Goal: Task Accomplishment & Management: Use online tool/utility

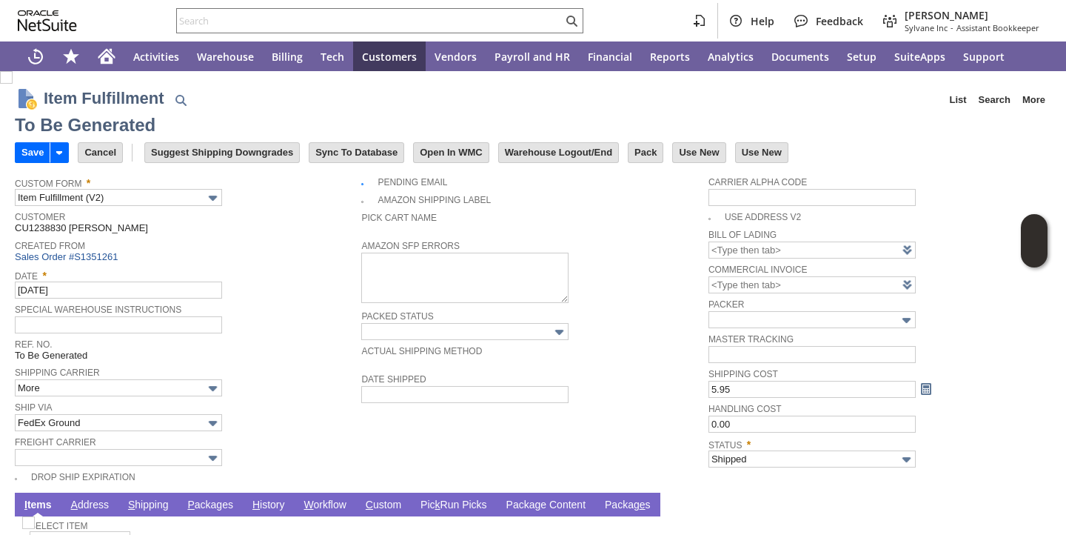
scroll to position [96, 0]
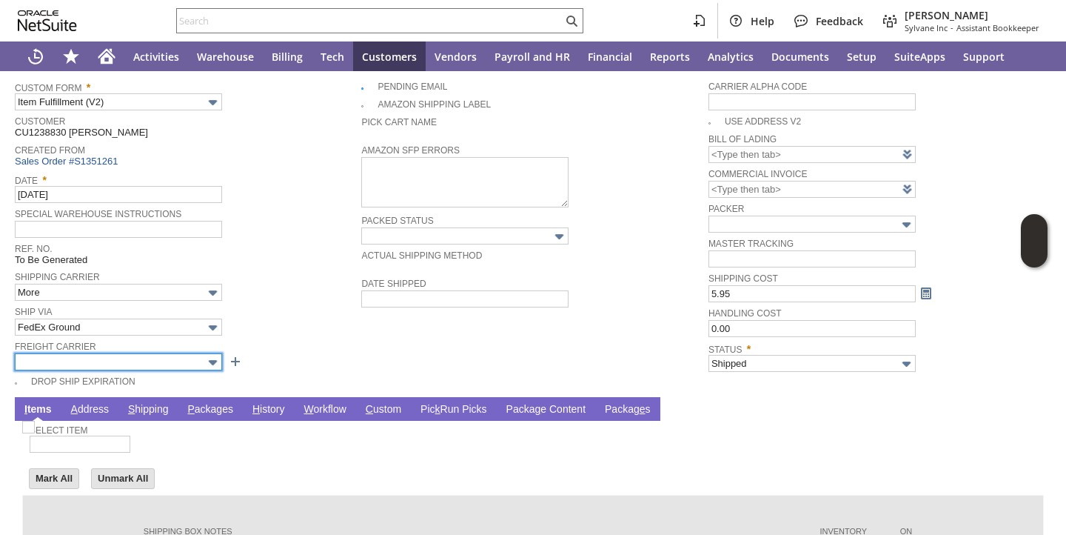
click at [201, 353] on input "text" at bounding box center [118, 361] width 207 height 17
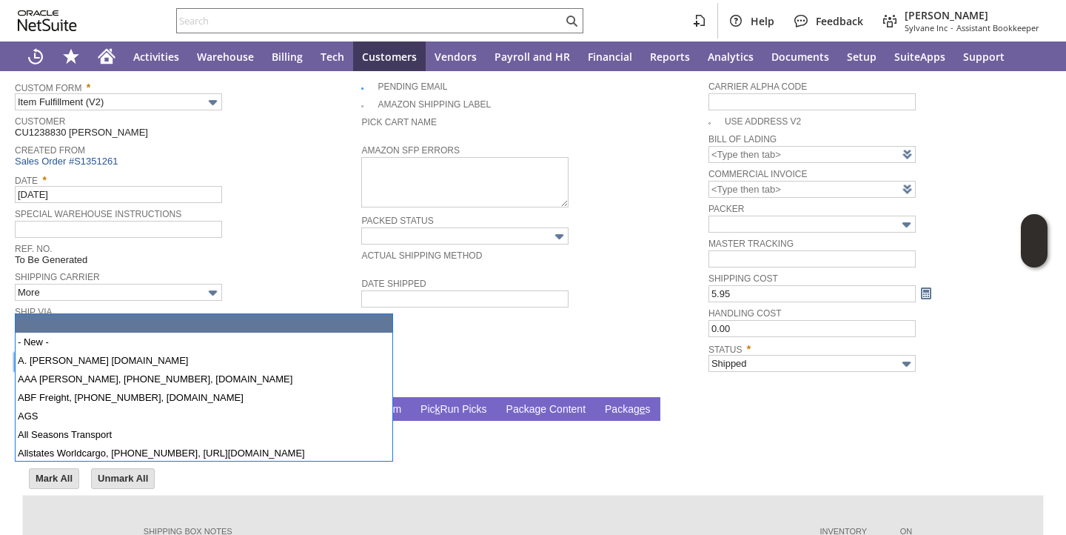
scroll to position [153, 0]
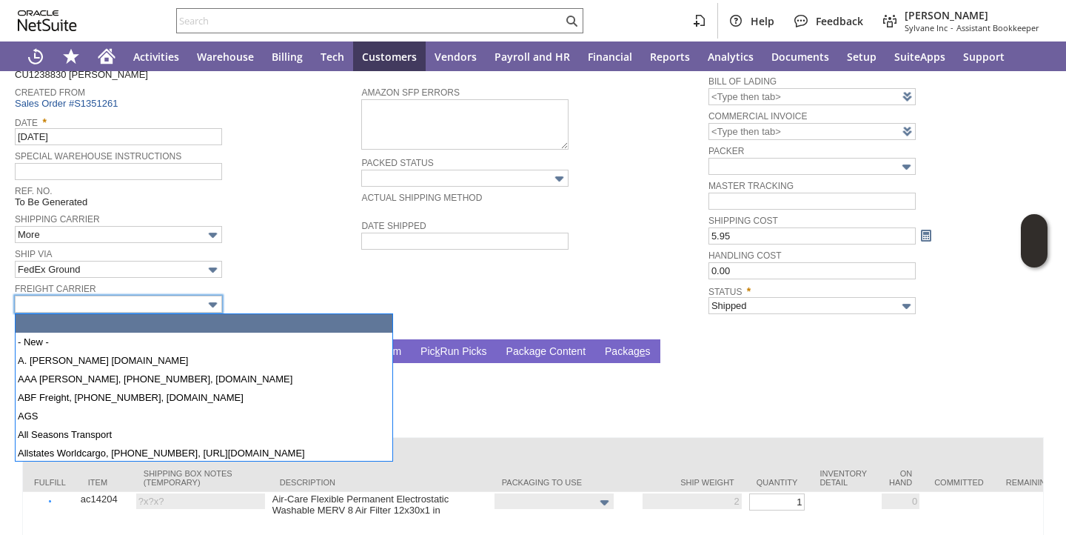
click at [258, 301] on div "Freight Carrier" at bounding box center [184, 295] width 339 height 33
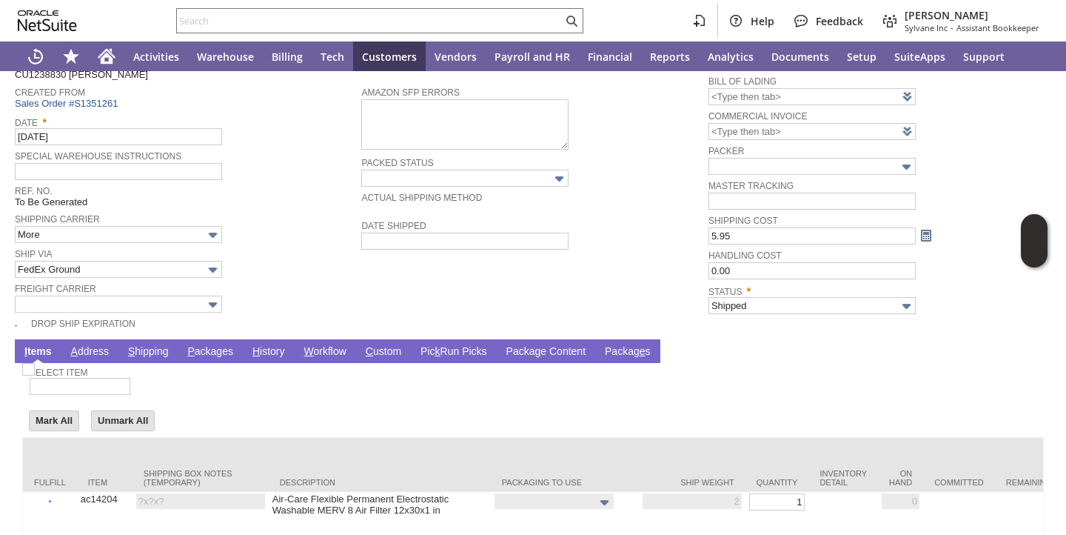
click at [215, 353] on link "P ackages" at bounding box center [210, 352] width 53 height 14
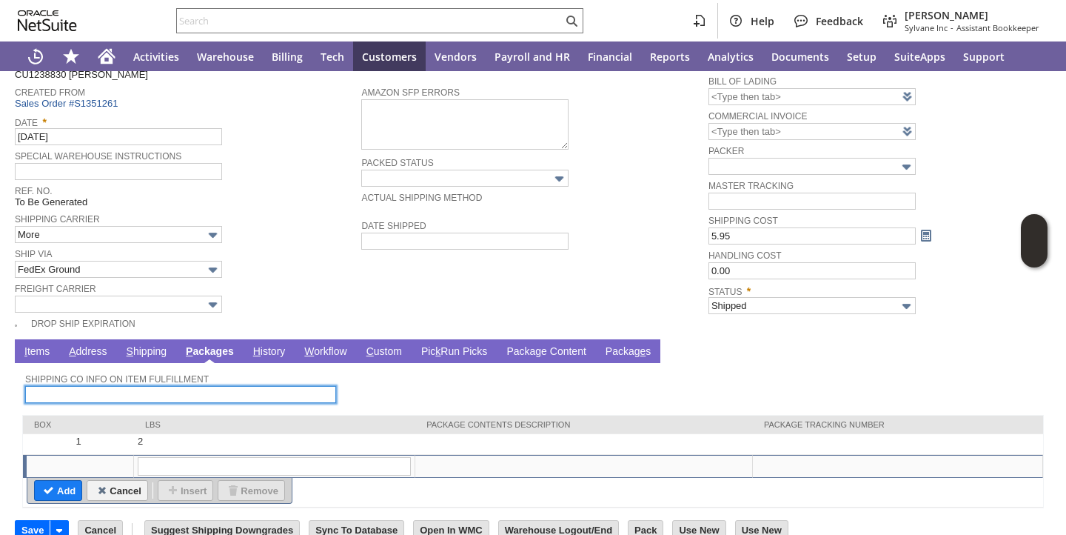
scroll to position [178, 0]
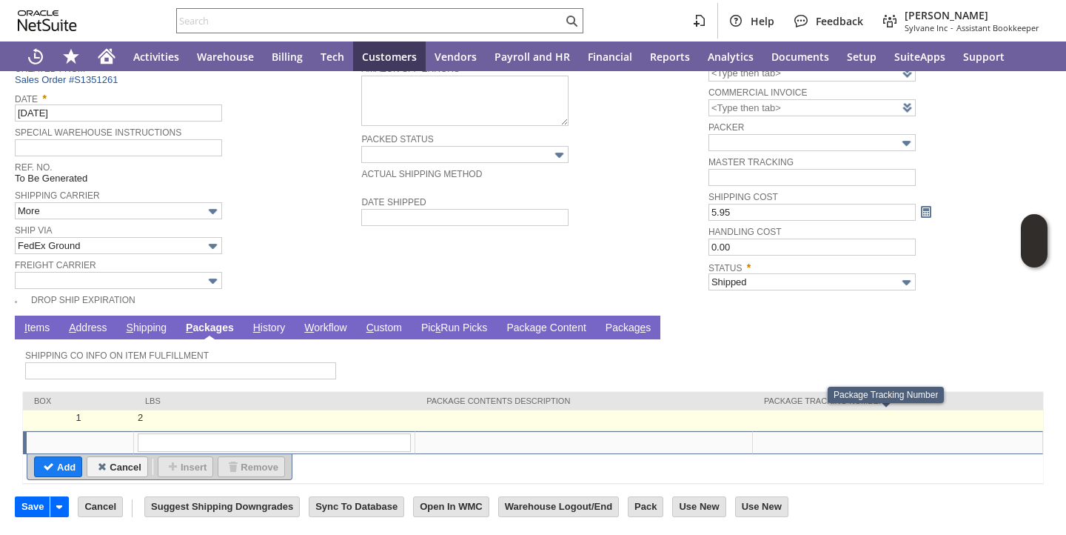
click at [832, 421] on td at bounding box center [898, 420] width 290 height 21
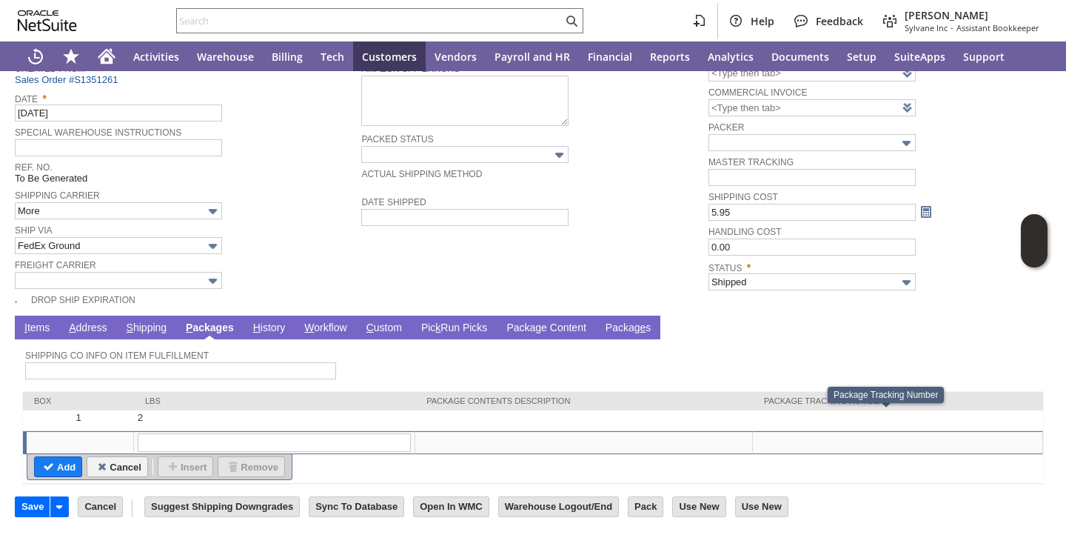
type input "2"
type input "OK"
paste input "737658268721"
type input "737658268721"
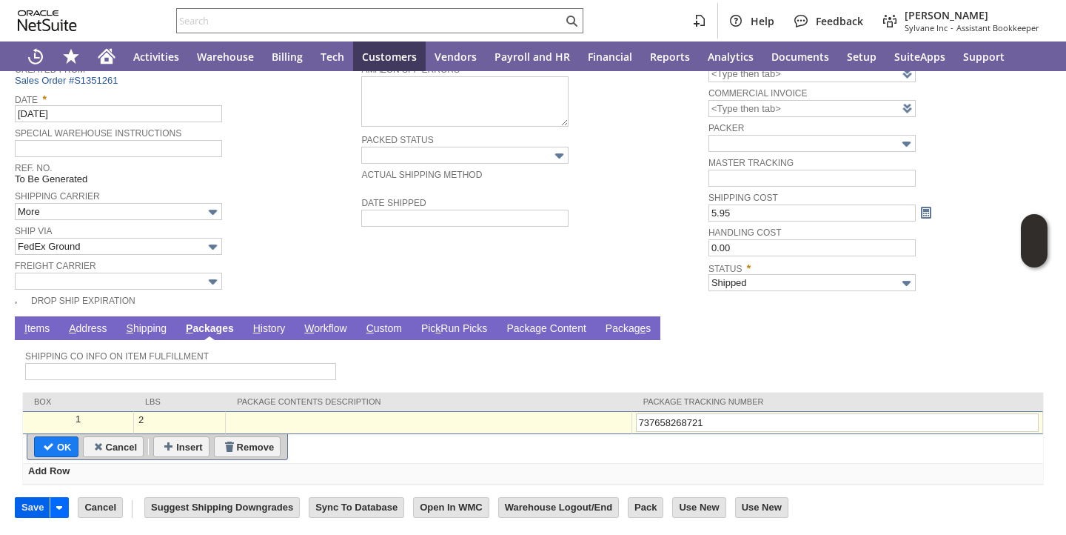
type input "737658268721"
click at [37, 507] on input "Save" at bounding box center [33, 507] width 34 height 19
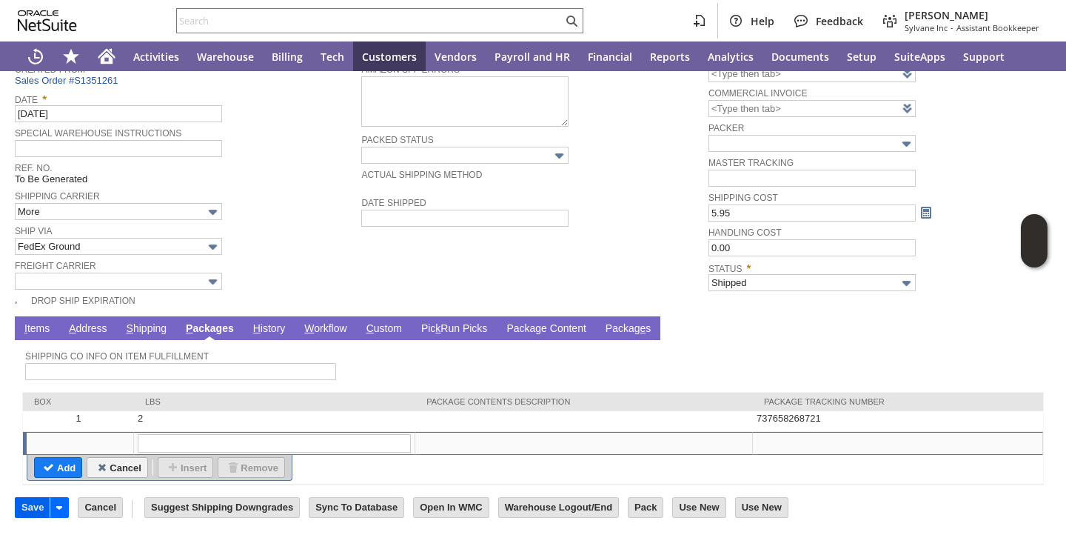
click at [30, 509] on input "Save" at bounding box center [33, 507] width 34 height 19
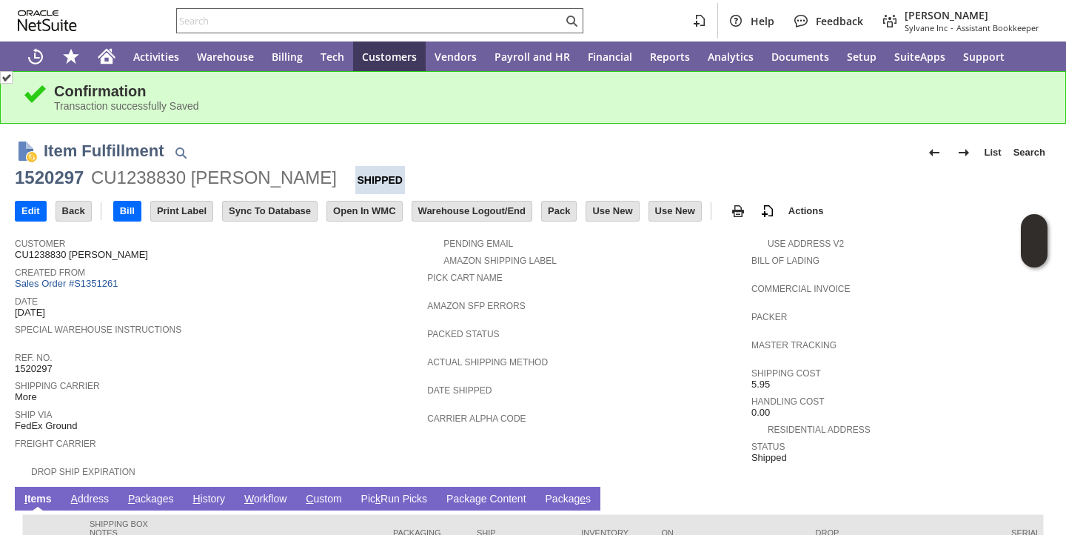
click at [297, 20] on input "text" at bounding box center [370, 21] width 386 height 18
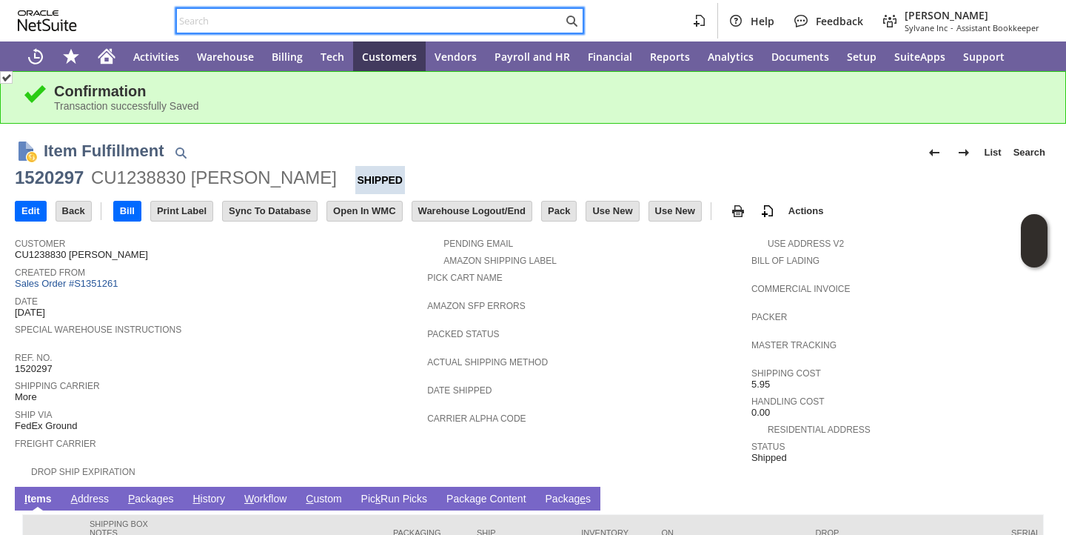
paste input "220867"
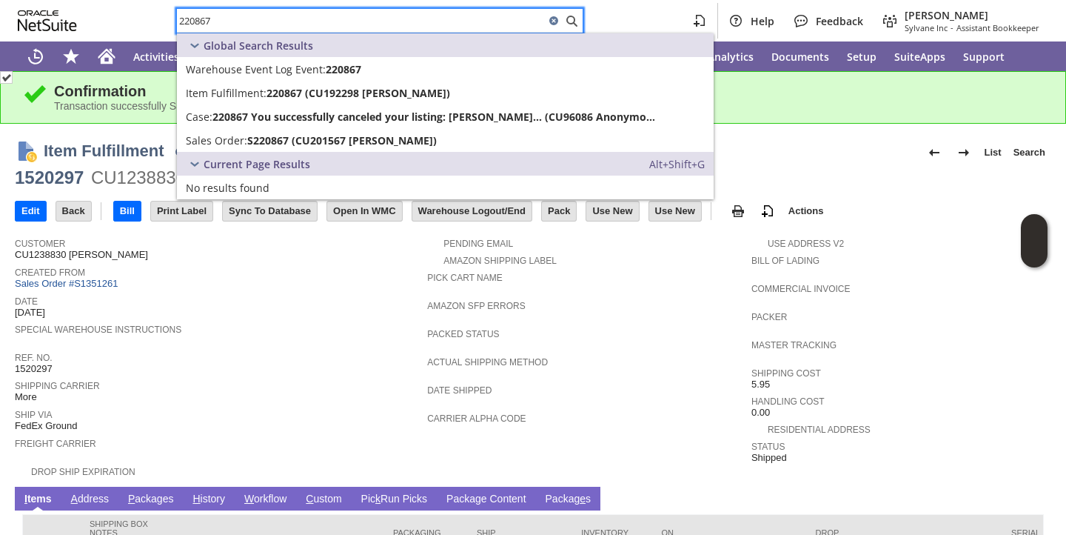
click at [191, 21] on input "220867" at bounding box center [361, 21] width 368 height 18
click at [191, 22] on input "220867" at bounding box center [361, 21] width 368 height 18
paste input "p"
type input "p220867"
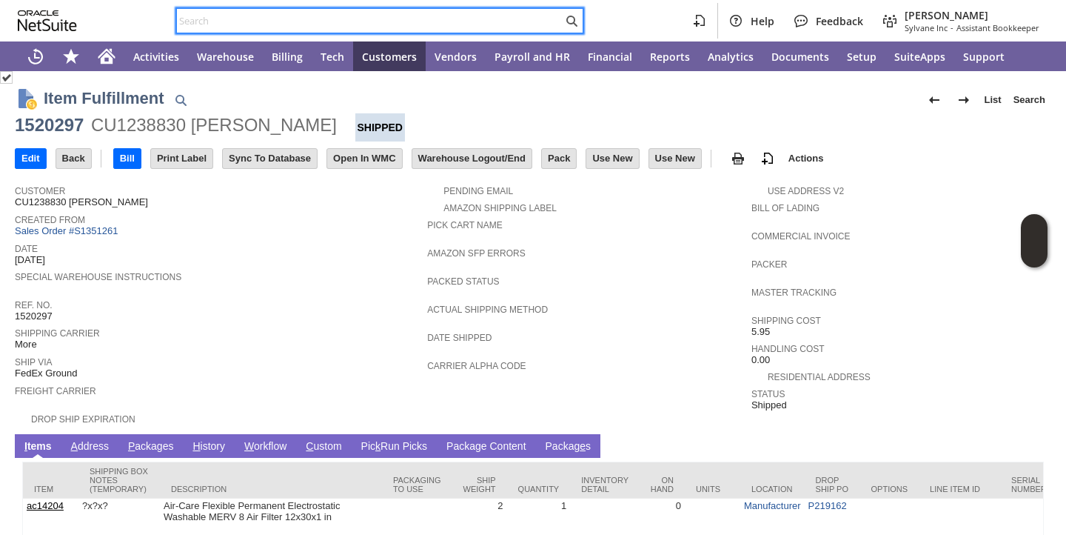
click at [258, 19] on input "text" at bounding box center [370, 21] width 386 height 18
paste input "p220867"
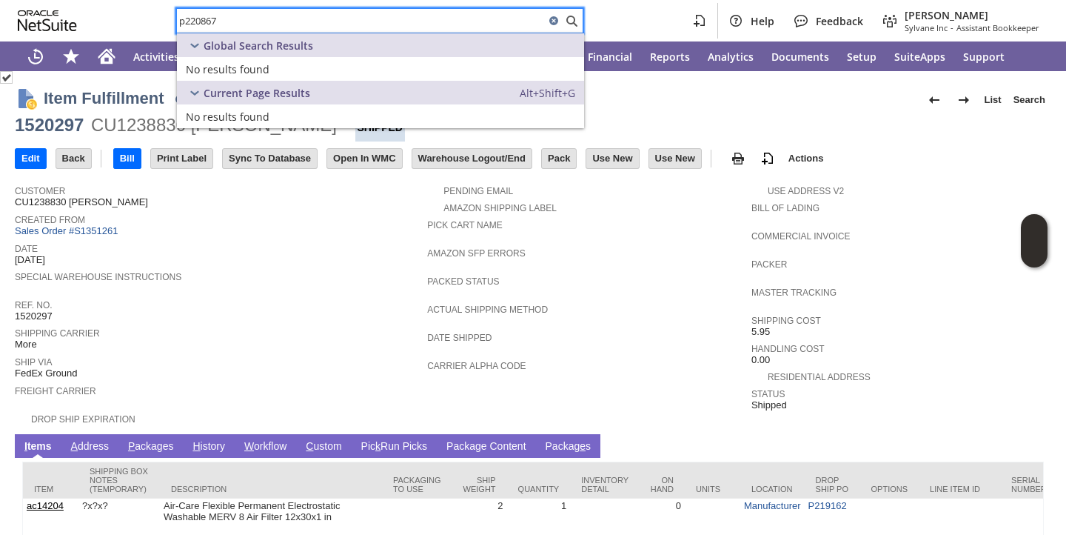
click at [352, 19] on input "p220867" at bounding box center [361, 21] width 368 height 18
paste input "Robert Dudeck Sr"
click at [352, 20] on input "Robert Dudeck" at bounding box center [361, 21] width 368 height 18
click at [352, 21] on input "Robert Dudeck" at bounding box center [361, 21] width 368 height 18
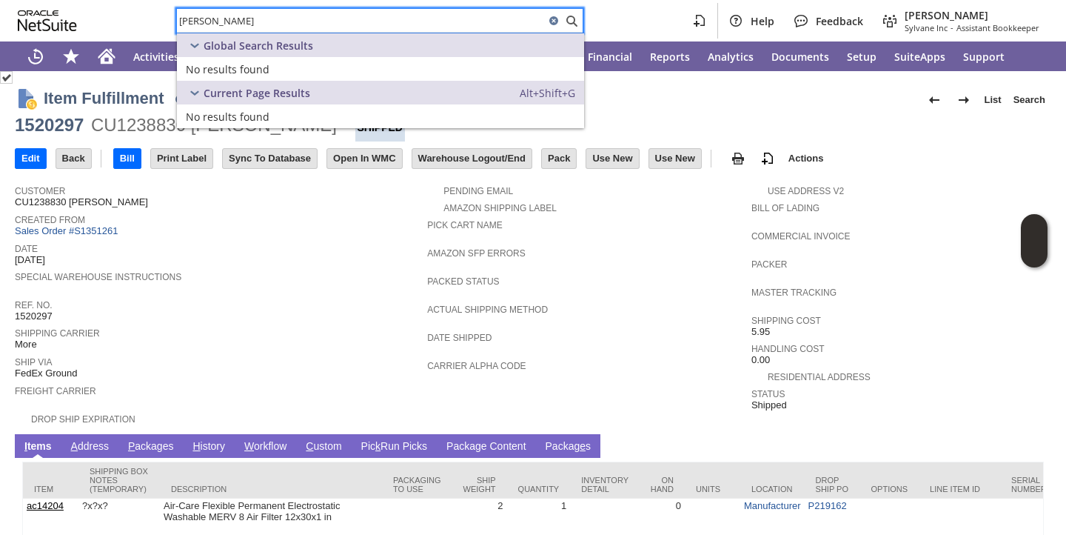
click at [352, 21] on input "Robert Dudeck" at bounding box center [361, 21] width 368 height 18
paste input "P212092"
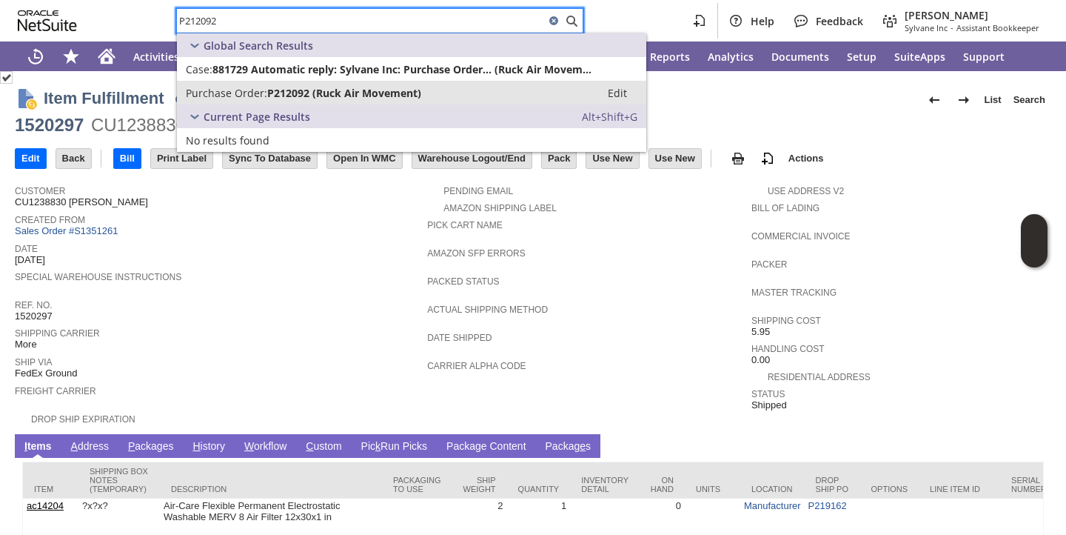
type input "P212092"
click at [287, 95] on span "P212092 (Ruck Air Movement)" at bounding box center [344, 93] width 154 height 14
